Goal: Information Seeking & Learning: Check status

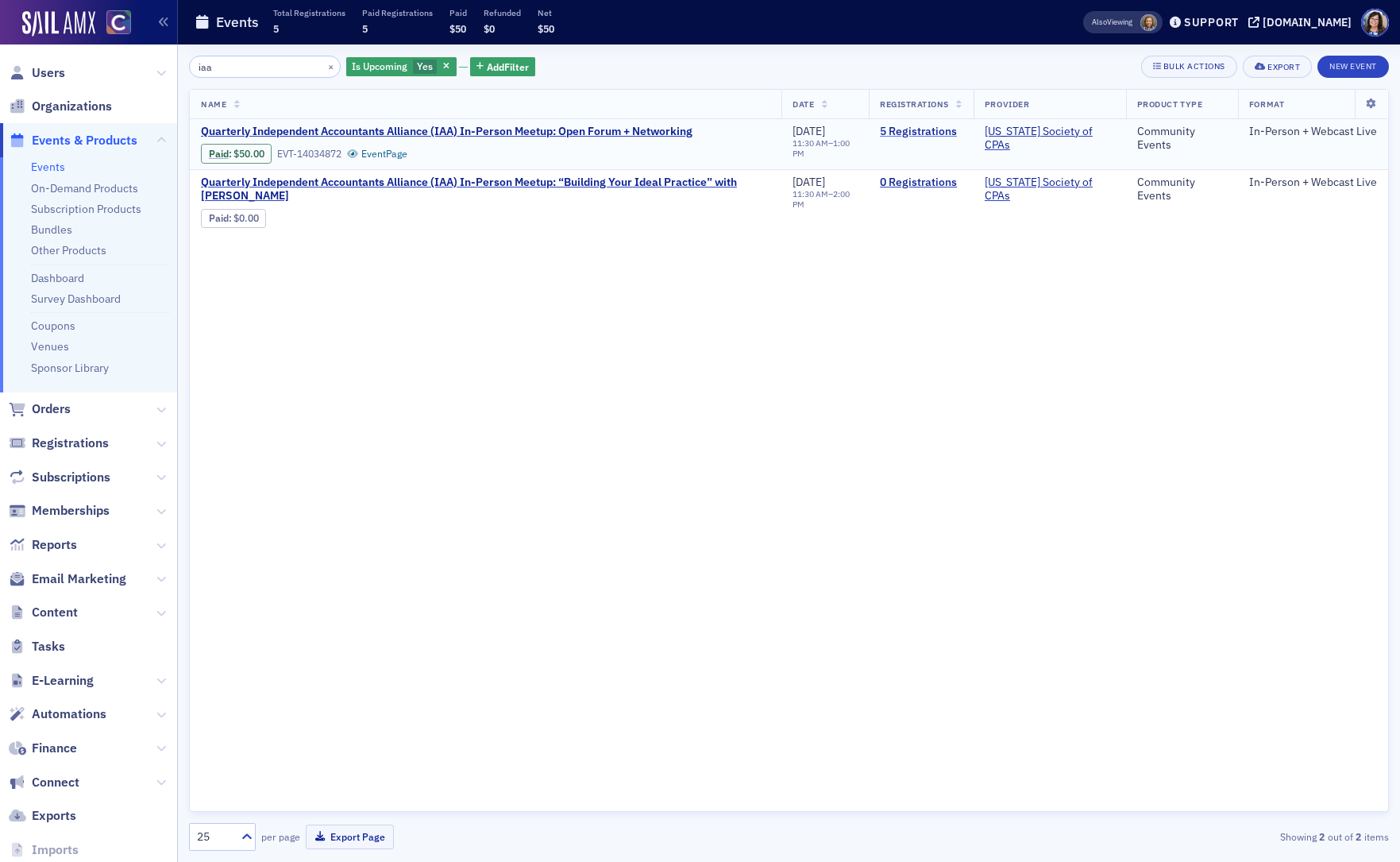
click at [930, 127] on link "5 Registrations" at bounding box center [921, 131] width 82 height 14
